Goal: Task Accomplishment & Management: Manage account settings

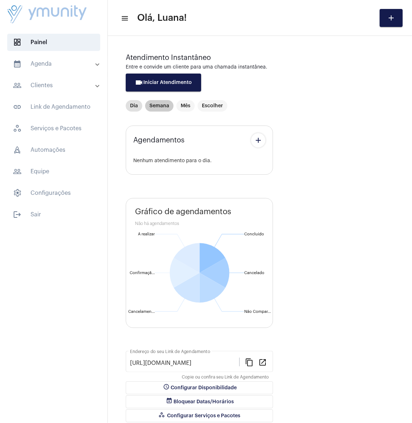
click at [161, 102] on mat-chip "Semana" at bounding box center [159, 105] width 28 height 11
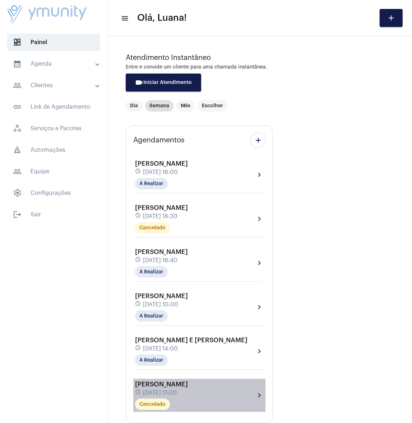
click at [177, 390] on span "[DATE] 17:00" at bounding box center [160, 393] width 34 height 6
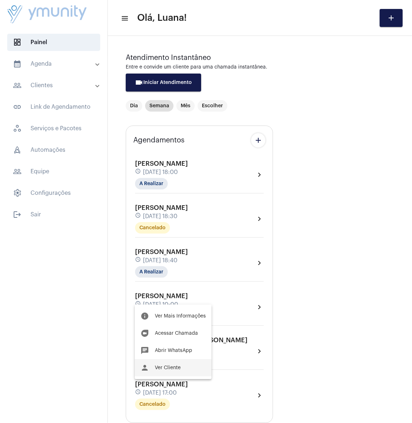
click at [180, 364] on button "person Ver Cliente" at bounding box center [173, 367] width 77 height 17
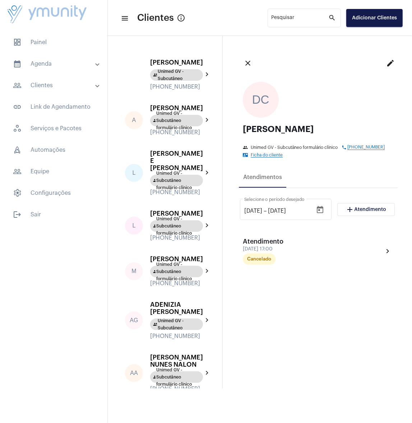
click at [385, 67] on button "edit" at bounding box center [390, 63] width 14 height 14
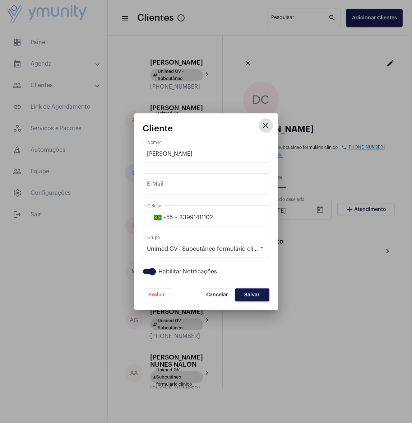
click at [265, 127] on mat-icon "close" at bounding box center [265, 125] width 9 height 9
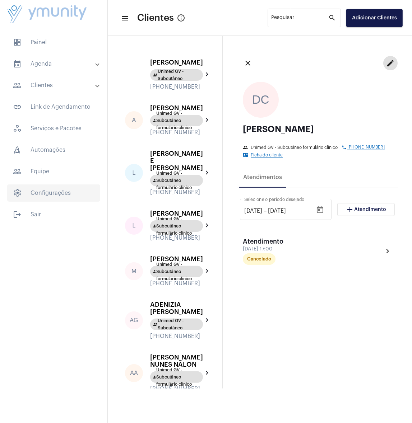
click at [71, 200] on span "settings Configurações" at bounding box center [53, 192] width 93 height 17
click at [61, 189] on span "settings Configurações" at bounding box center [53, 192] width 93 height 17
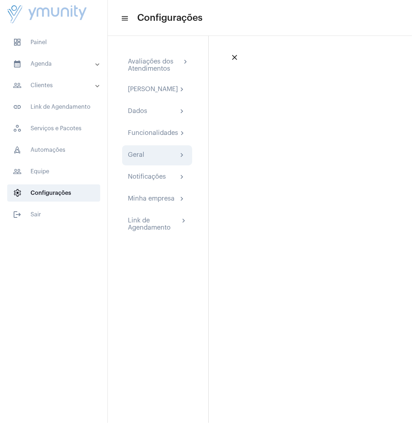
click at [152, 160] on div "Geral chevron_right" at bounding box center [157, 155] width 58 height 9
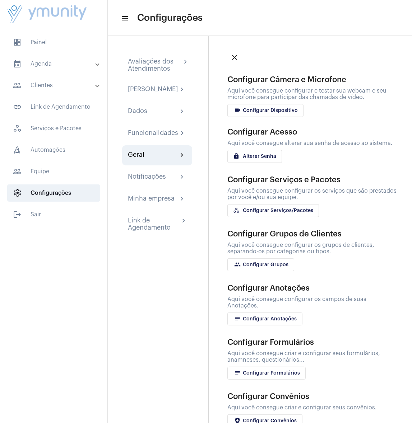
click at [265, 262] on span "group Configurar Grupos" at bounding box center [260, 264] width 55 height 5
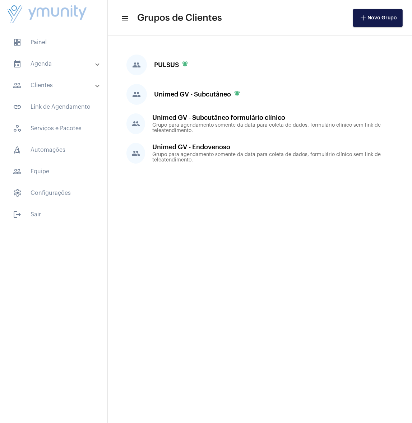
click at [137, 247] on mat-sidenav-content "menu Grupos de Clientes add Novo Grupo group PULSUS notifications_active group …" at bounding box center [260, 211] width 304 height 423
